Goal: Communication & Community: Answer question/provide support

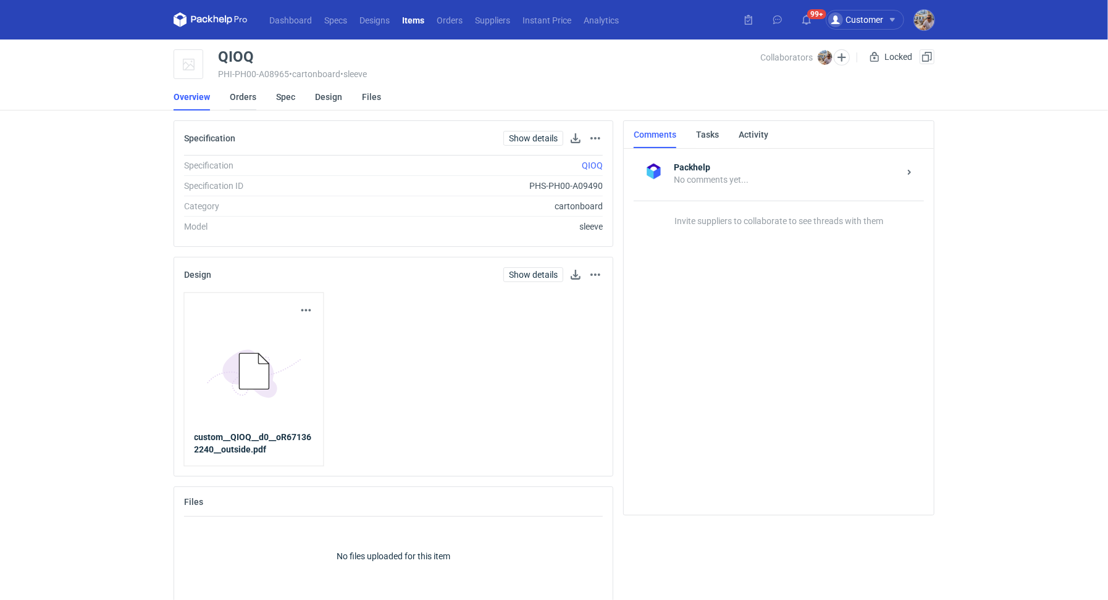
click at [237, 98] on link "Orders" at bounding box center [243, 96] width 27 height 27
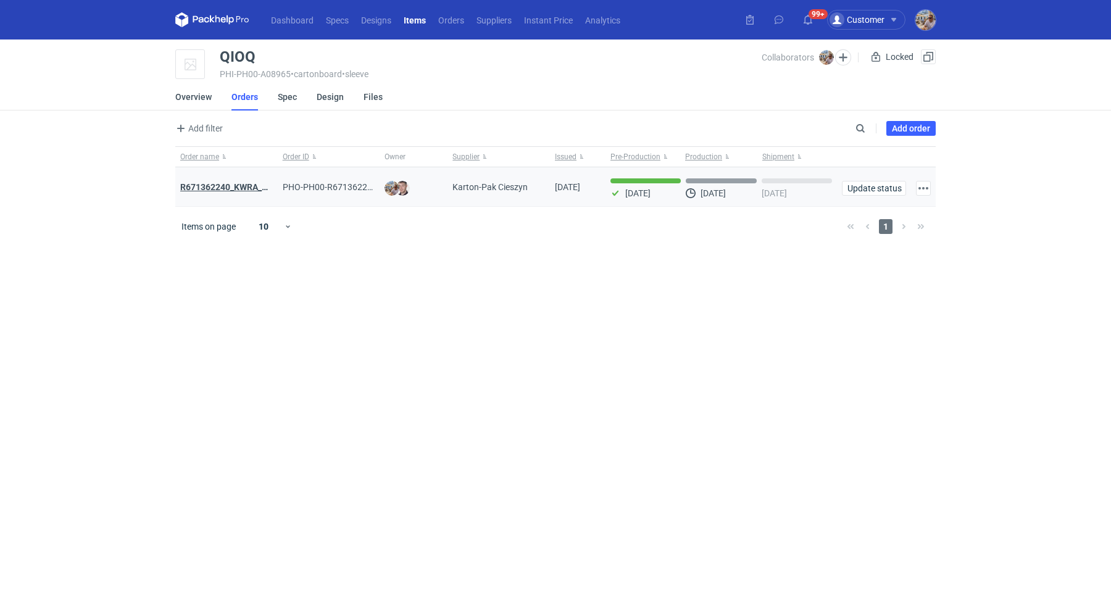
click at [228, 183] on strong "R671362240_KWRA_QIOQ_ZFHA" at bounding box center [244, 187] width 128 height 10
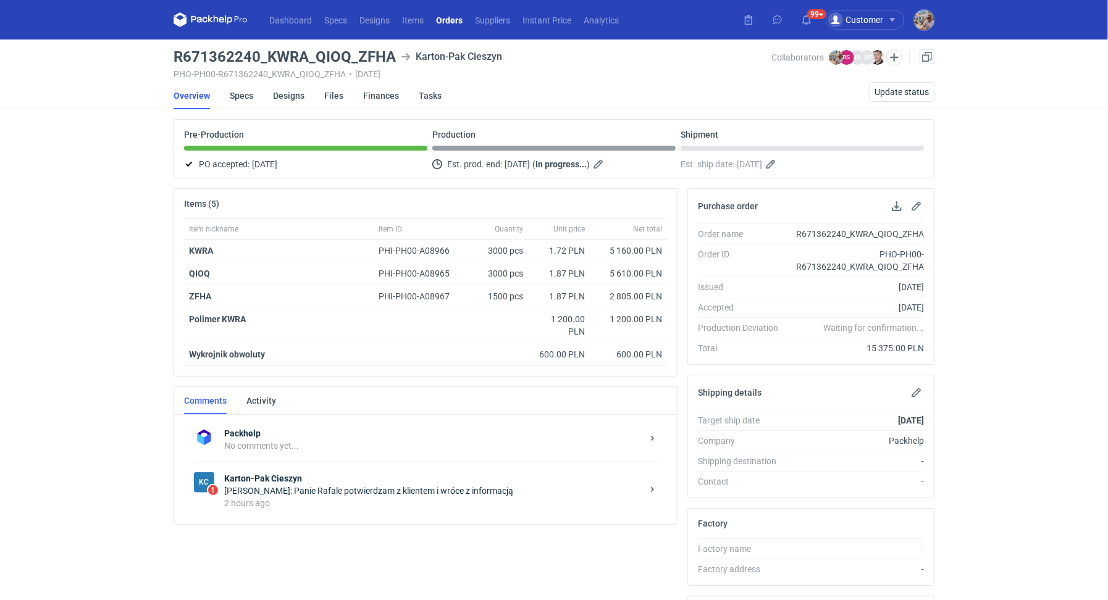
click at [274, 497] on div "2 hours ago" at bounding box center [433, 503] width 418 height 12
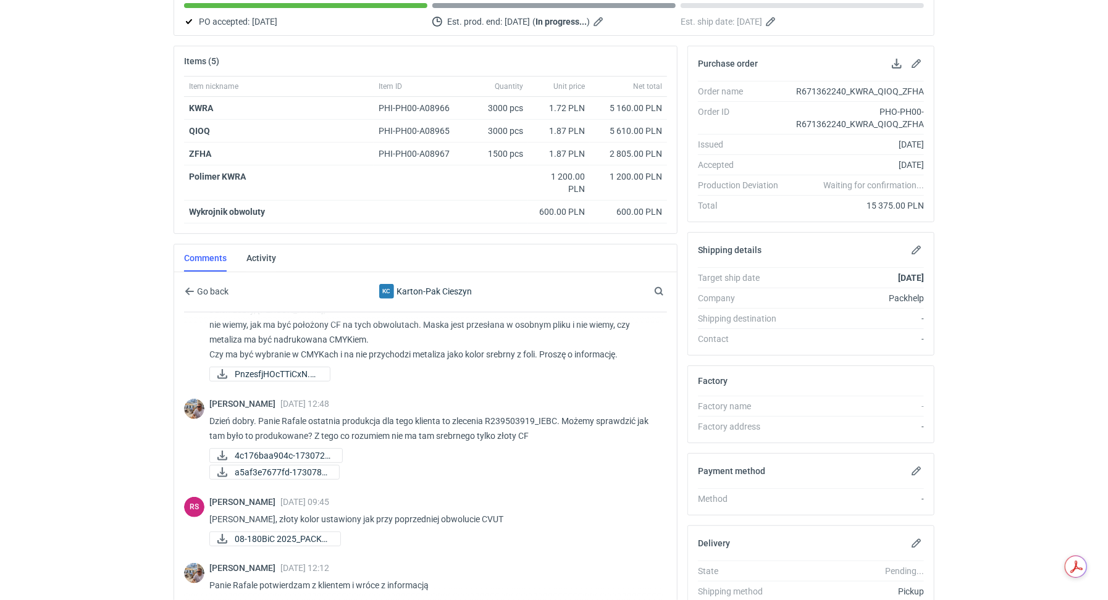
scroll to position [263, 0]
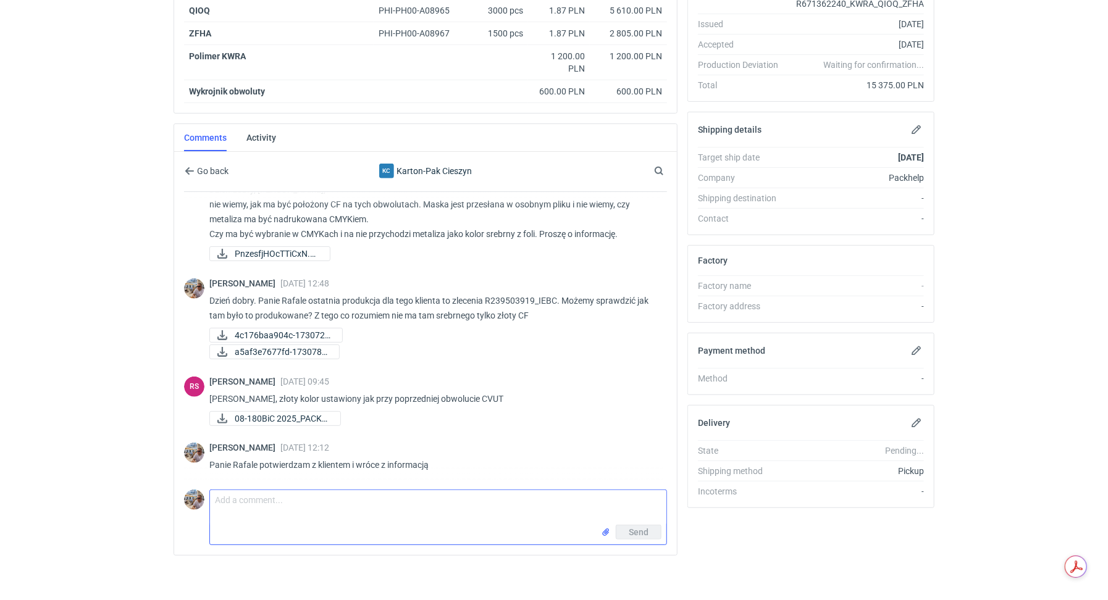
click at [354, 519] on textarea "Comment message" at bounding box center [438, 507] width 456 height 35
type textarea "Panie Rafale wszystko się zgadza złoty tak samo jak w poprzedniej produkcji"
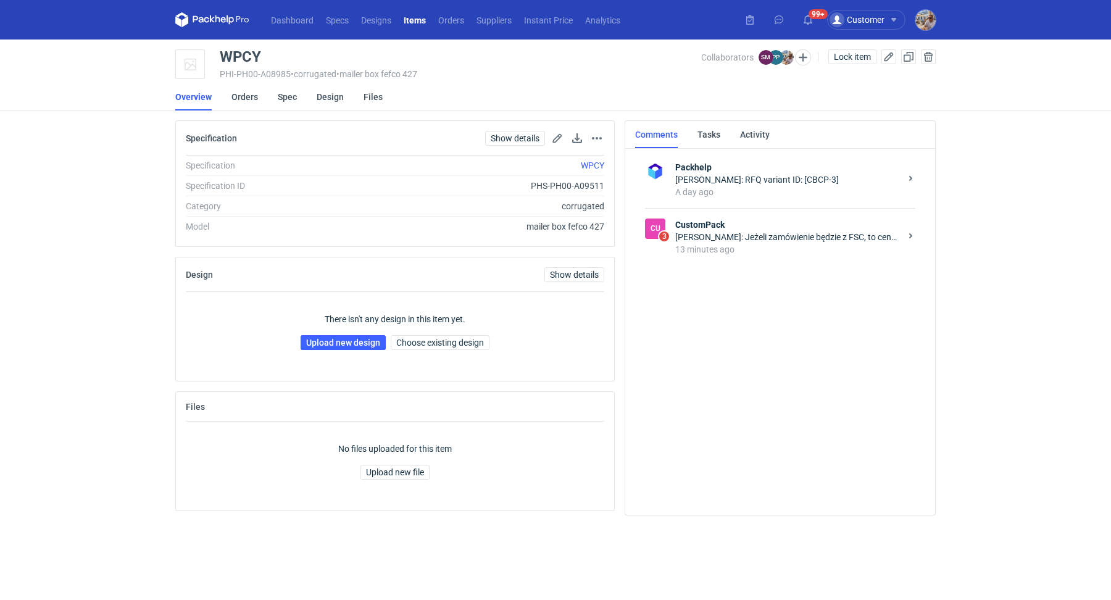
click at [744, 251] on div "13 minutes ago" at bounding box center [787, 249] width 225 height 12
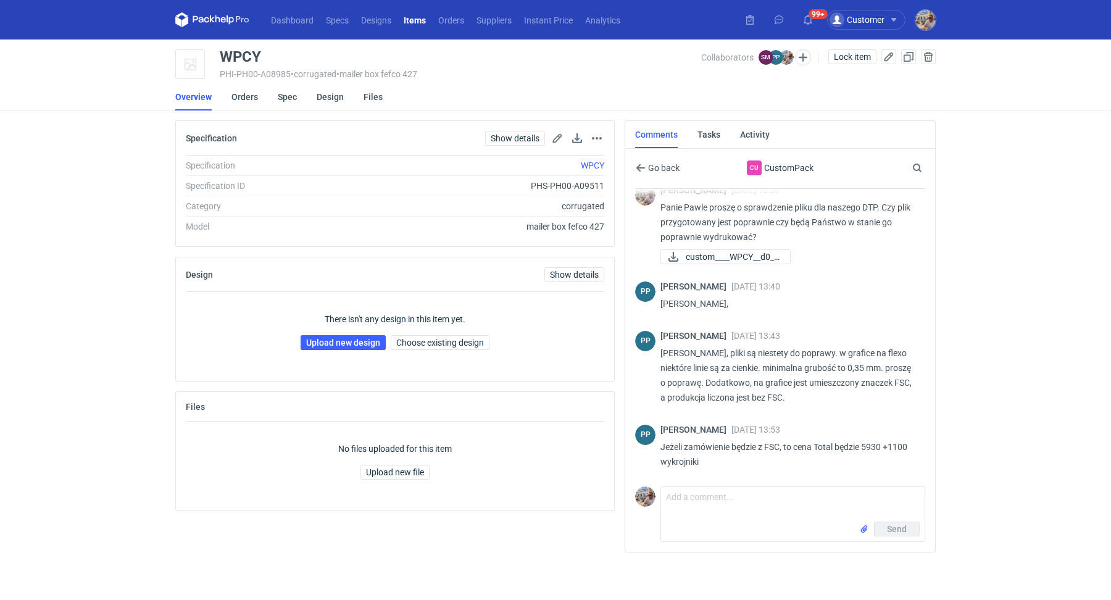
scroll to position [384, 0]
drag, startPoint x: 268, startPoint y: 57, endPoint x: 216, endPoint y: 52, distance: 52.1
click at [216, 52] on div "WPCY PHI-PH00-A08985 • corrugated • mailer box fefco 427 Collaborators SM [PERS…" at bounding box center [555, 64] width 761 height 31
copy div "WPCY"
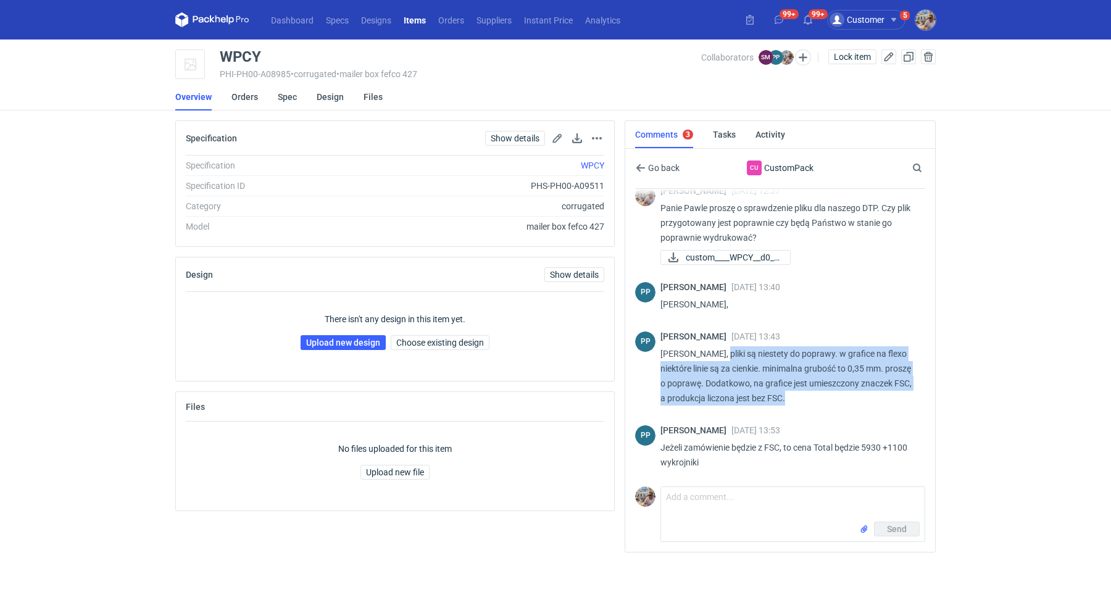
drag, startPoint x: 719, startPoint y: 353, endPoint x: 884, endPoint y: 395, distance: 169.4
click at [884, 395] on p "[PERSON_NAME], pliki są niestety do poprawy. w grafice na flexo niektóre linie …" at bounding box center [788, 375] width 255 height 59
copy p "pliki są niestety do poprawy. w grafice na flexo niektóre linie są za cienkie. …"
